Goal: Task Accomplishment & Management: Manage account settings

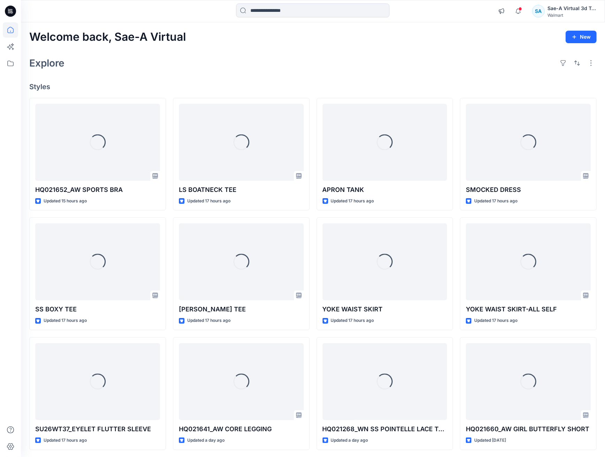
click at [288, 73] on div "Welcome back, Sae-A Virtual New Explore Styles Loading... HQ021652_AW SPORTS BR…" at bounding box center [313, 252] width 584 height 461
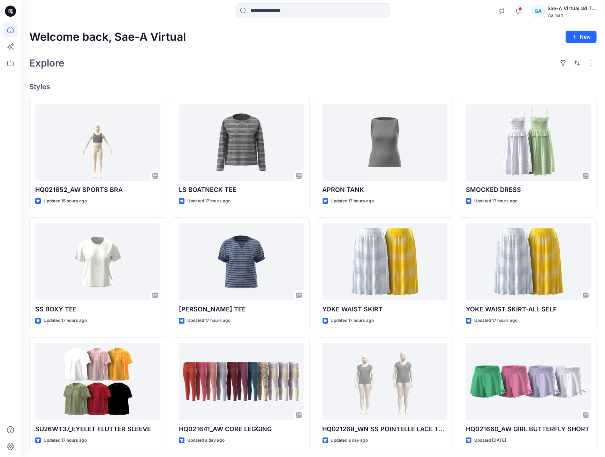
click at [280, 14] on input at bounding box center [312, 10] width 153 height 14
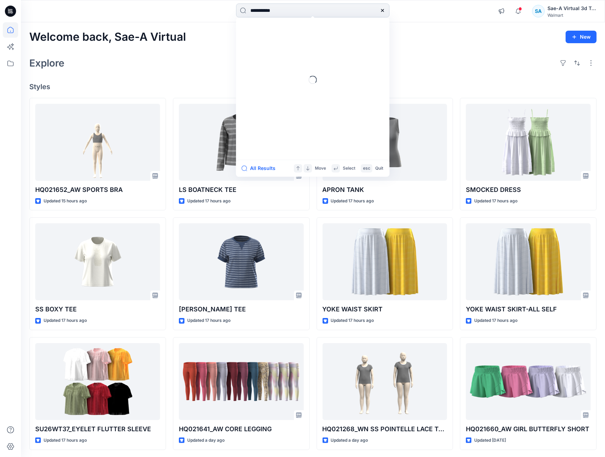
type input "**********"
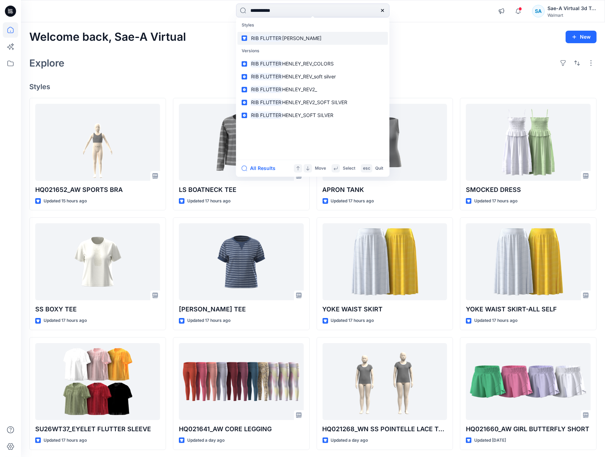
click at [301, 33] on link "RIB FLUTTER [PERSON_NAME]" at bounding box center [312, 38] width 151 height 13
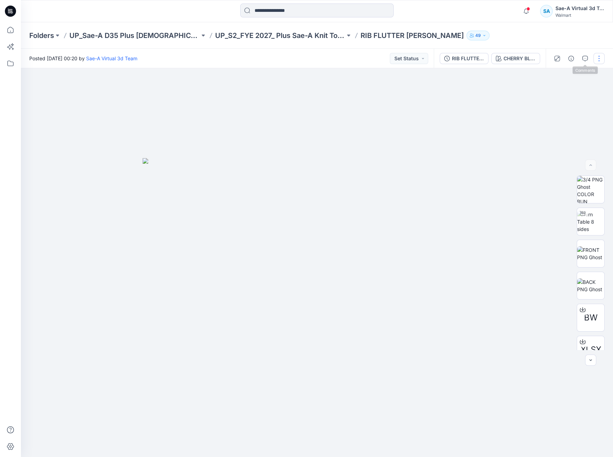
click at [600, 58] on button "button" at bounding box center [598, 58] width 11 height 11
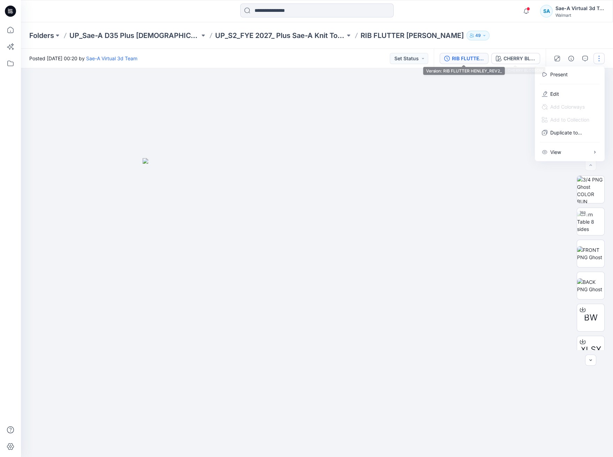
click at [473, 58] on div "RIB FLUTTER HENLEY_REV2_" at bounding box center [468, 59] width 32 height 8
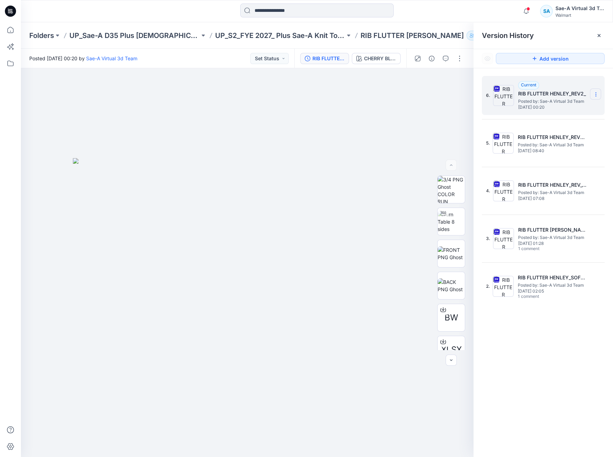
click at [597, 93] on icon at bounding box center [596, 95] width 6 height 6
click at [571, 148] on div "Delete Version" at bounding box center [558, 153] width 81 height 14
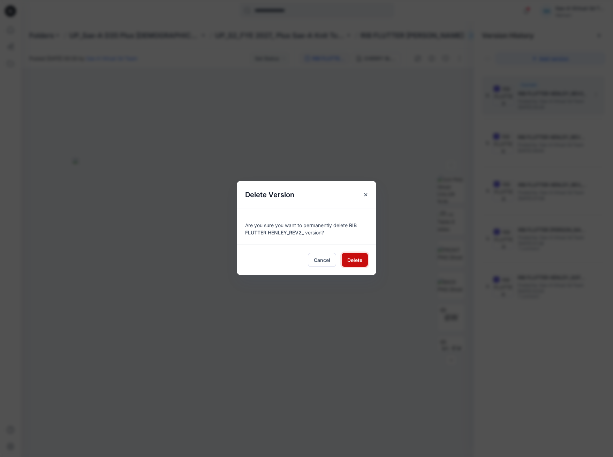
click at [352, 263] on span "Delete" at bounding box center [354, 259] width 15 height 7
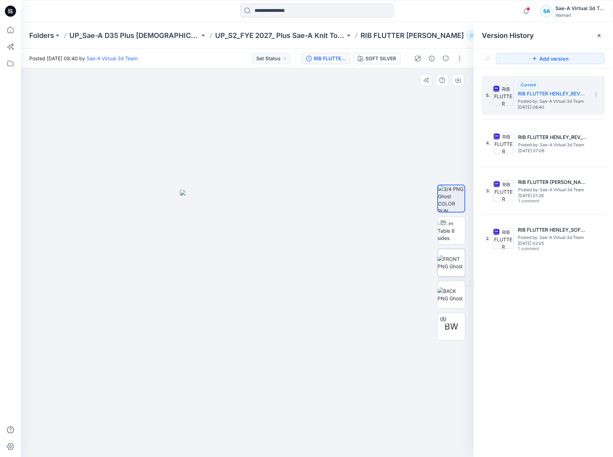
click at [454, 261] on img at bounding box center [450, 262] width 27 height 15
click at [600, 32] on div at bounding box center [598, 35] width 11 height 11
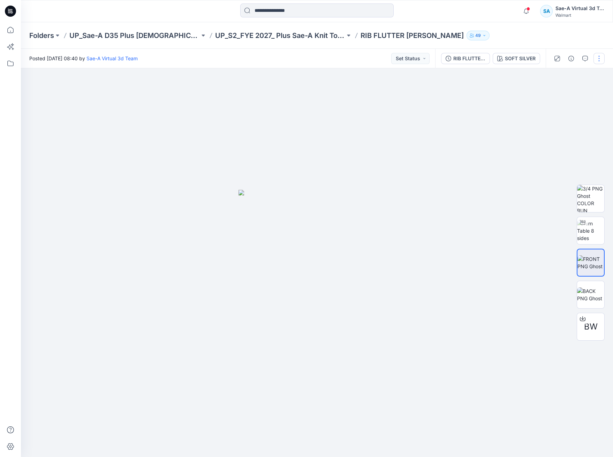
click at [602, 60] on button "button" at bounding box center [598, 58] width 11 height 11
click at [567, 88] on button "Edit" at bounding box center [569, 93] width 64 height 13
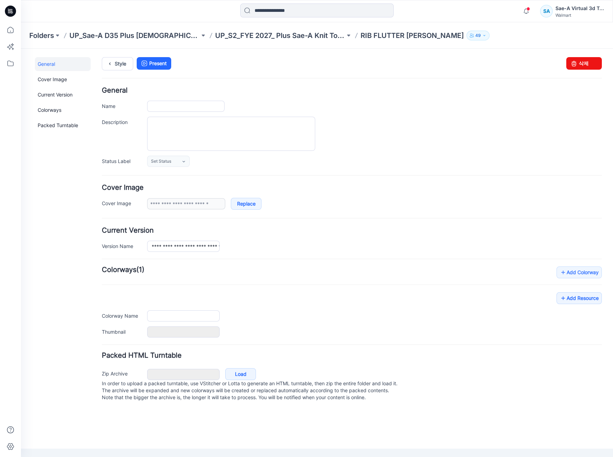
type input "**********"
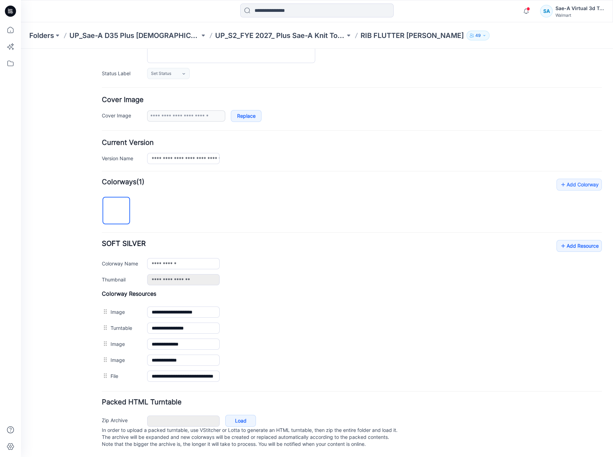
scroll to position [97, 0]
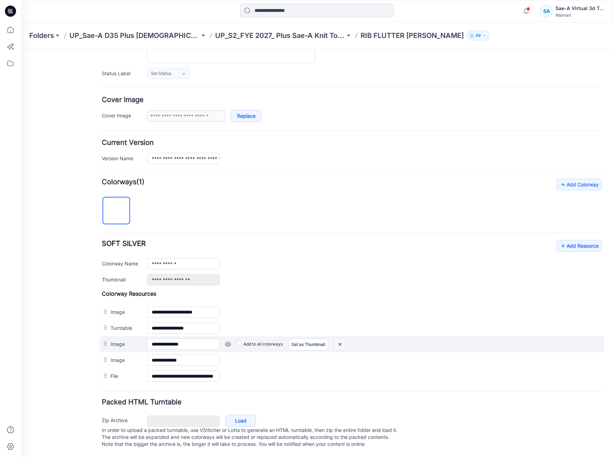
click at [21, 49] on img at bounding box center [21, 49] width 0 height 0
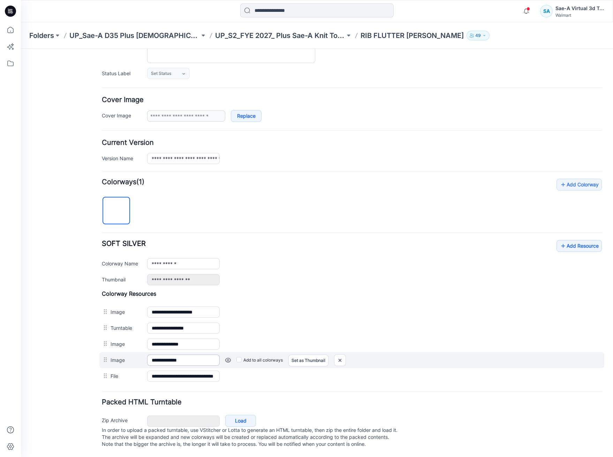
scroll to position [81, 0]
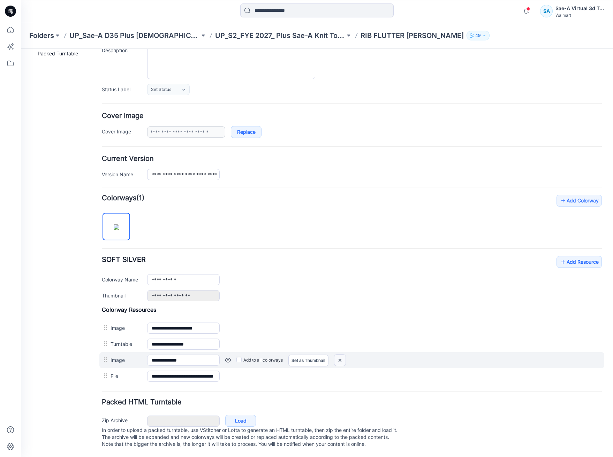
click at [21, 49] on img at bounding box center [21, 49] width 0 height 0
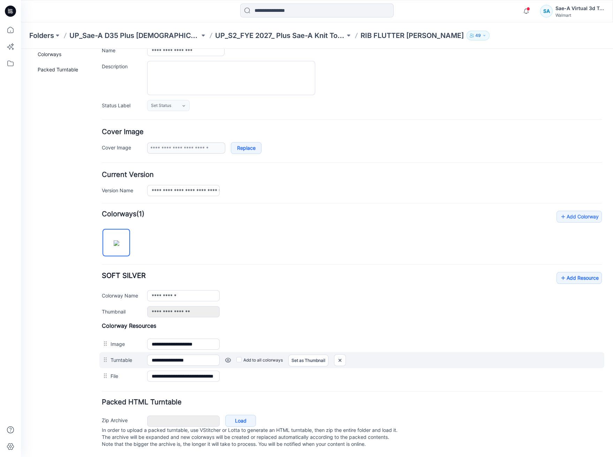
scroll to position [64, 0]
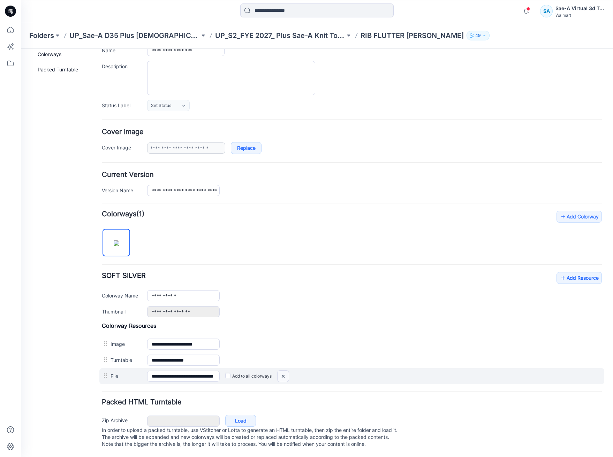
click at [21, 49] on img at bounding box center [21, 49] width 0 height 0
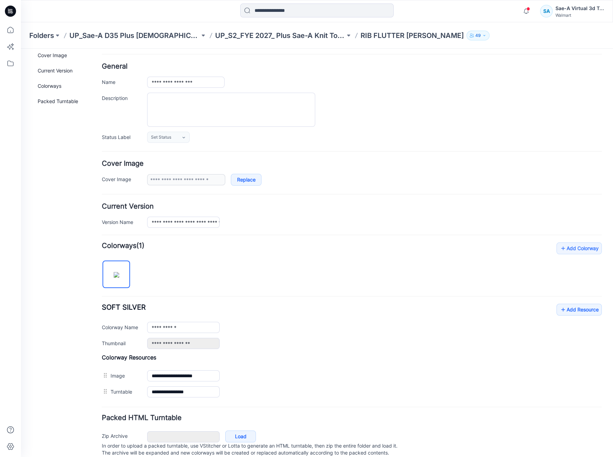
scroll to position [0, 0]
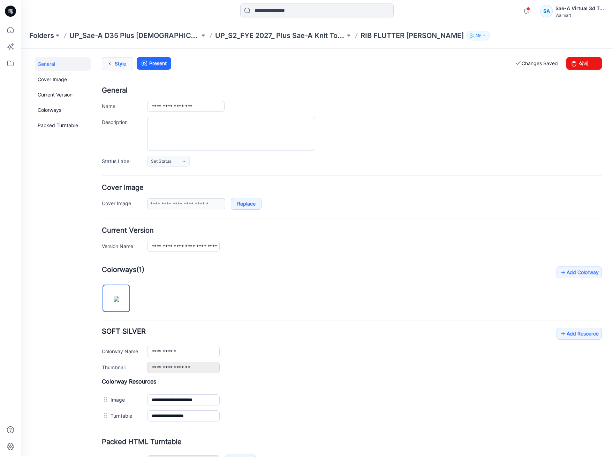
click at [131, 65] on link "Style" at bounding box center [117, 63] width 31 height 13
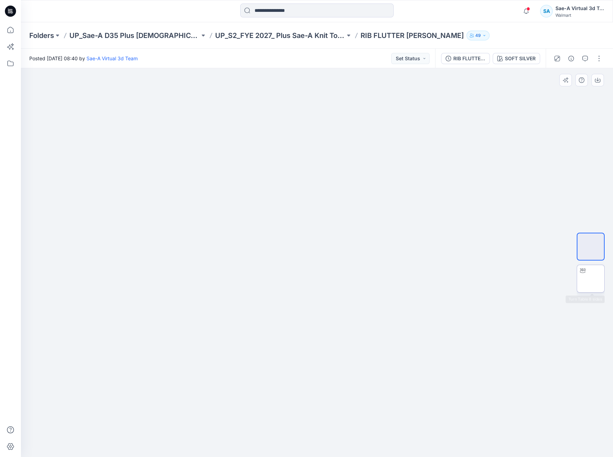
click at [582, 274] on div at bounding box center [582, 270] width 11 height 11
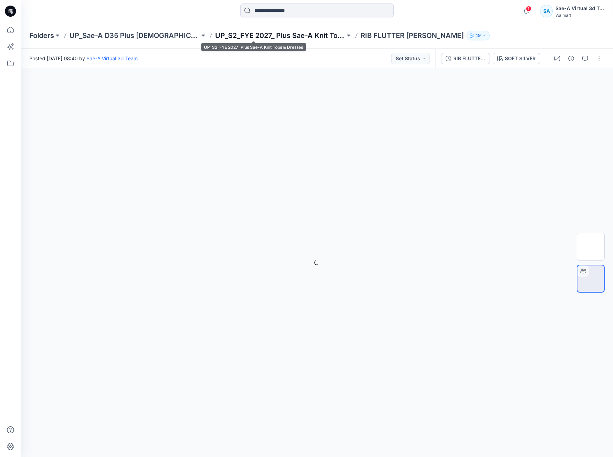
click at [246, 35] on p "UP_S2_FYE 2027_ Plus Sae-A Knit Tops & Dresses" at bounding box center [280, 36] width 130 height 10
